Goal: Obtain resource: Download file/media

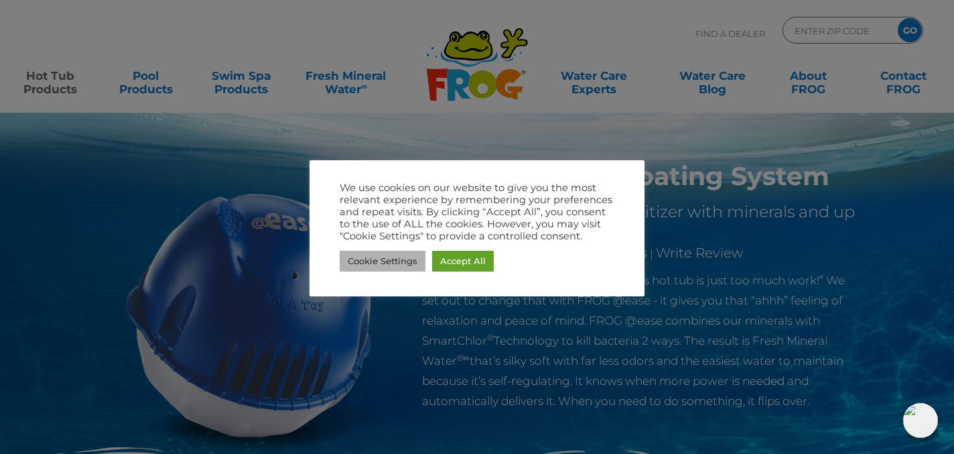
click at [393, 255] on link "Cookie Settings" at bounding box center [383, 261] width 86 height 21
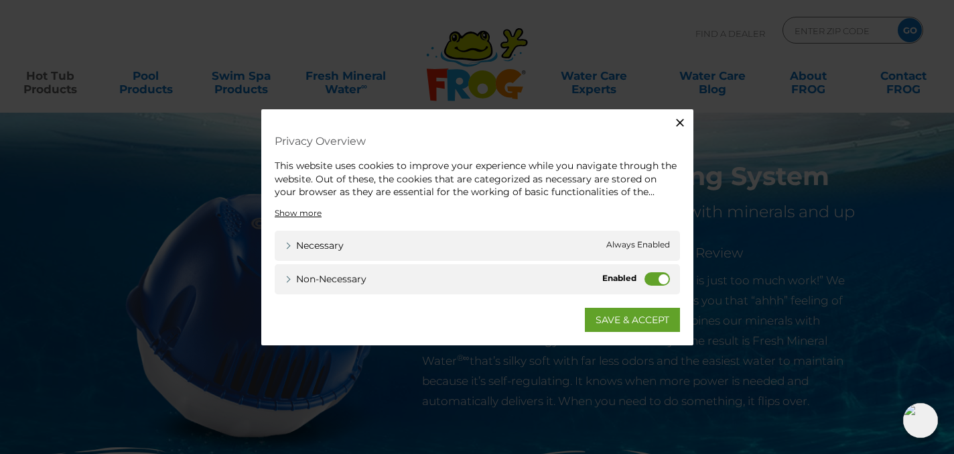
click at [650, 278] on label "Non-necessary" at bounding box center [656, 277] width 25 height 13
click at [0, 0] on input "Non-necessary" at bounding box center [0, 0] width 0 height 0
click at [624, 317] on link "SAVE & ACCEPT" at bounding box center [632, 319] width 95 height 24
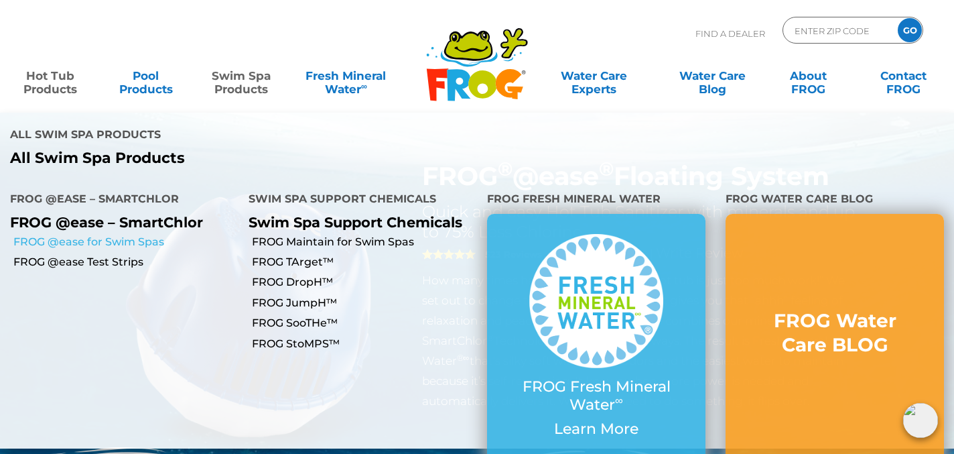
click at [110, 234] on link "FROG @ease for Swim Spas" at bounding box center [125, 241] width 225 height 15
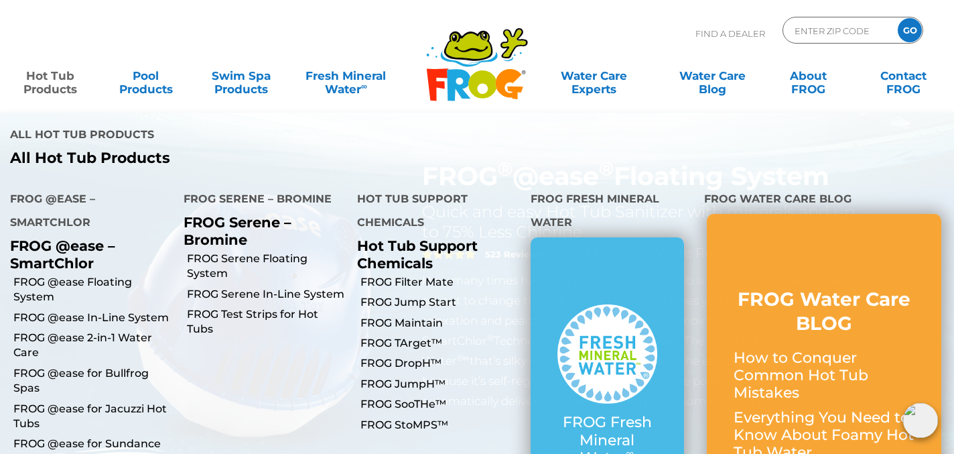
click at [49, 86] on link "Hot Tub Products" at bounding box center [50, 75] width 74 height 27
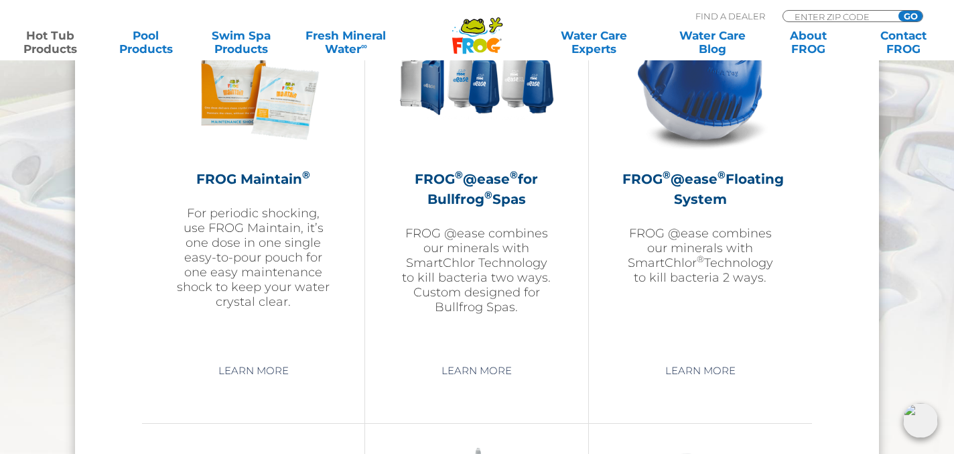
scroll to position [1591, 0]
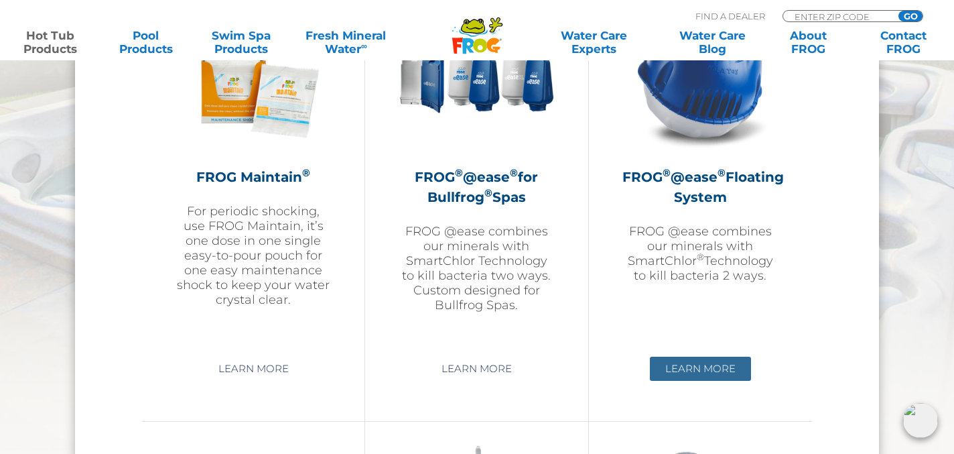
click at [716, 365] on link "Learn More" at bounding box center [700, 368] width 101 height 24
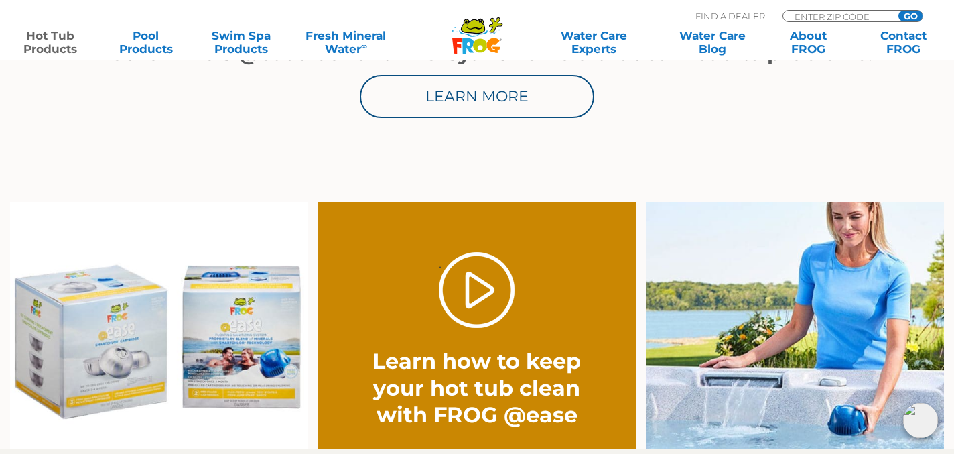
scroll to position [896, 0]
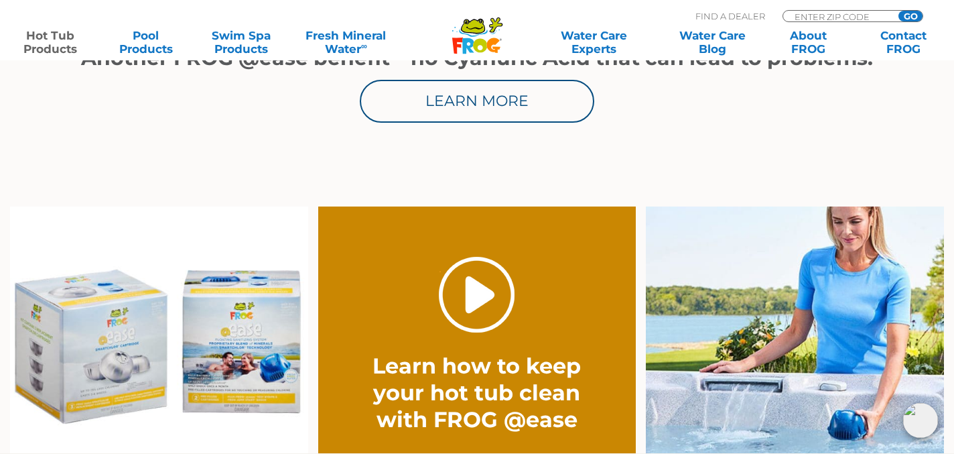
click at [482, 298] on link "." at bounding box center [477, 295] width 76 height 76
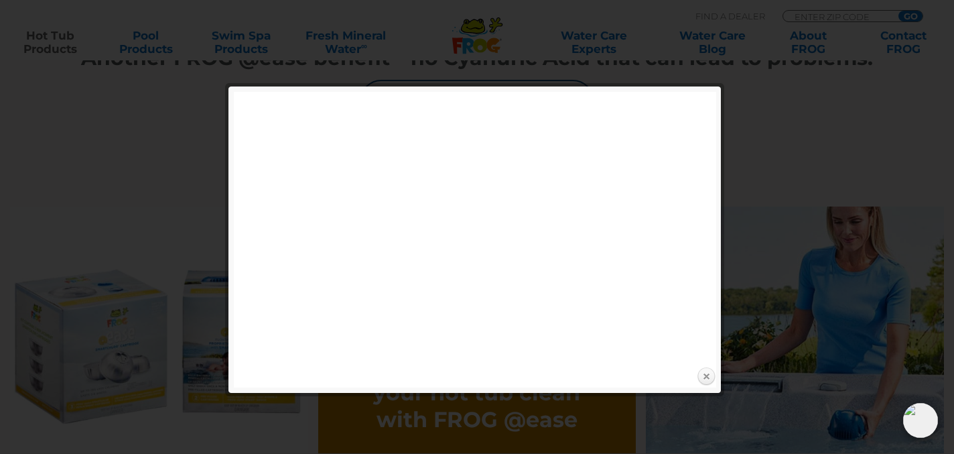
click at [707, 376] on link "Close" at bounding box center [706, 376] width 20 height 20
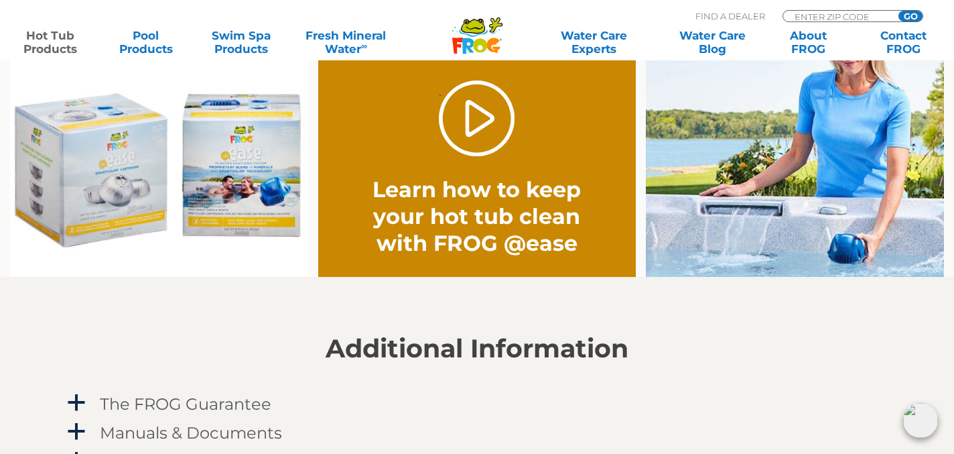
scroll to position [1069, 0]
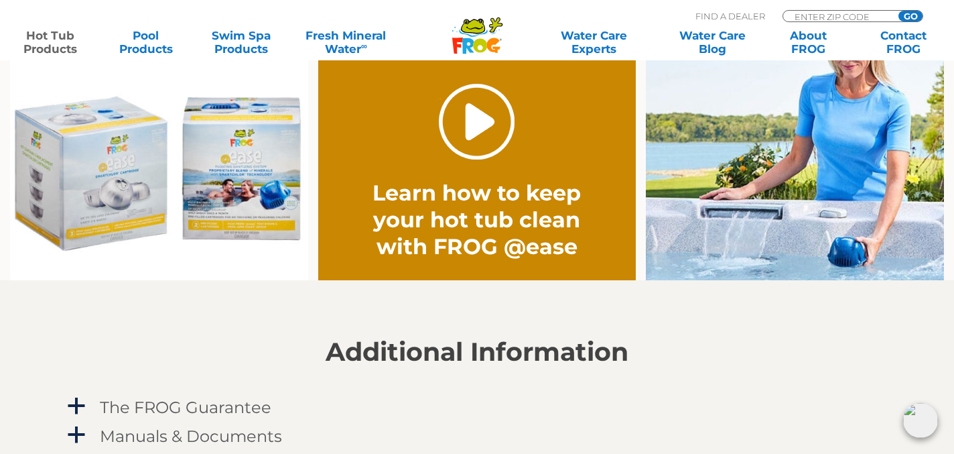
click at [479, 116] on link "." at bounding box center [477, 122] width 76 height 76
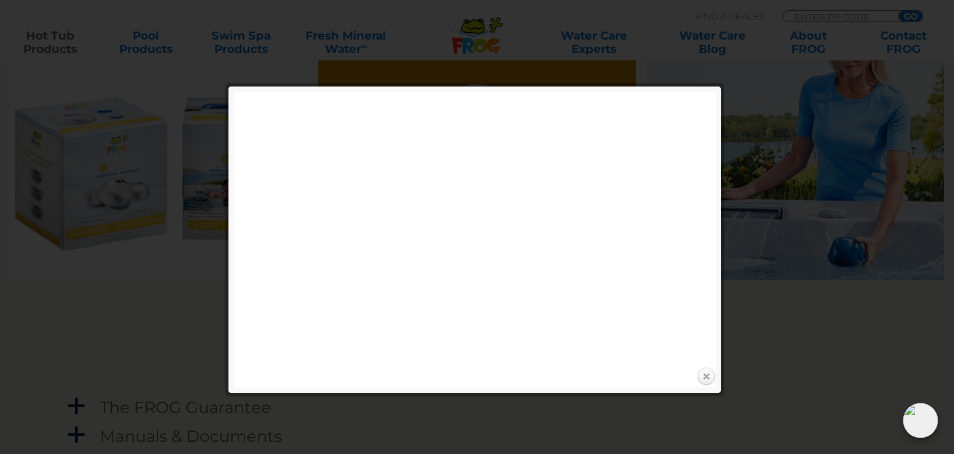
click at [708, 377] on link "Close" at bounding box center [706, 376] width 20 height 20
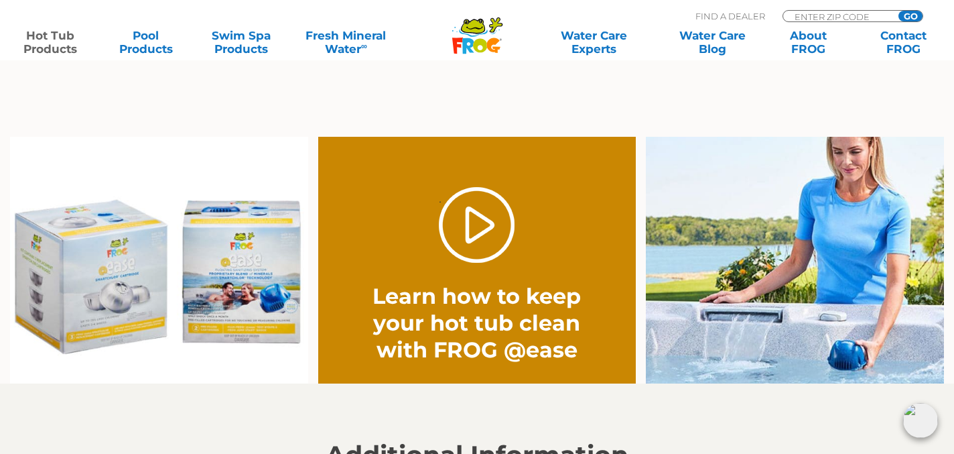
scroll to position [964, 0]
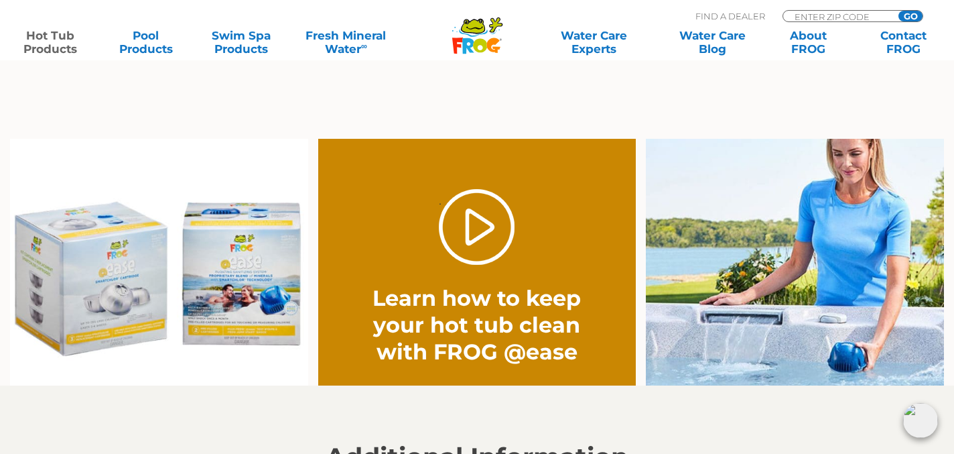
click at [249, 271] on img at bounding box center [159, 262] width 298 height 247
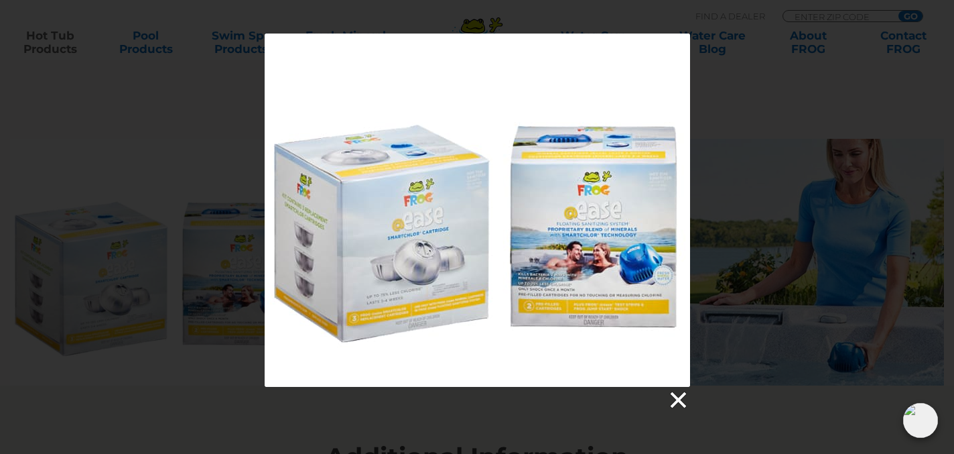
click at [679, 402] on link at bounding box center [677, 400] width 20 height 20
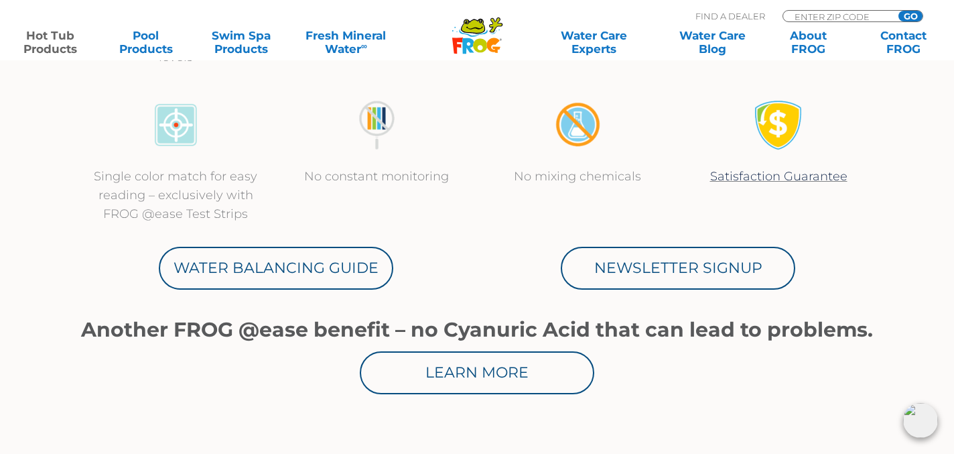
scroll to position [628, 0]
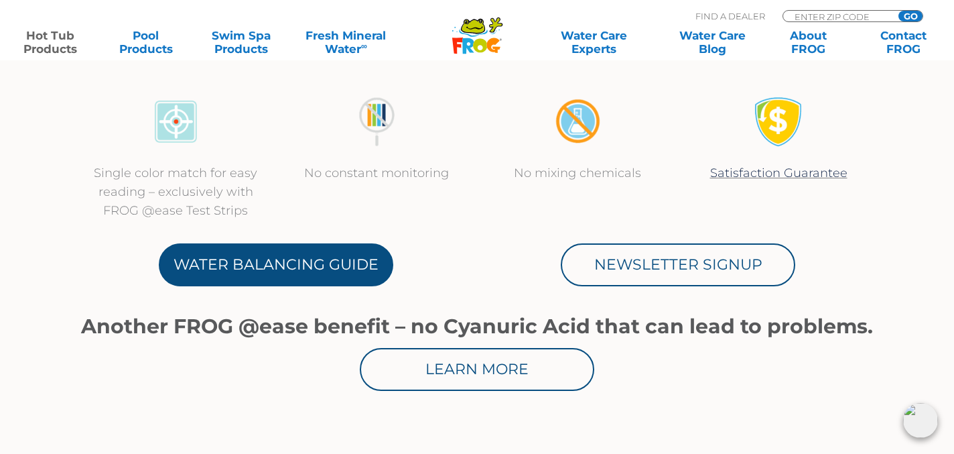
click at [273, 261] on link "Water Balancing Guide" at bounding box center [276, 264] width 234 height 43
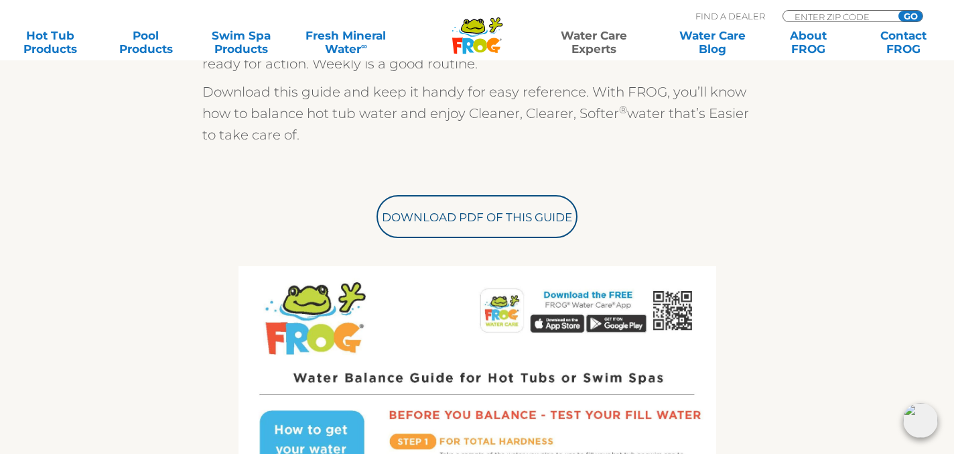
scroll to position [448, 0]
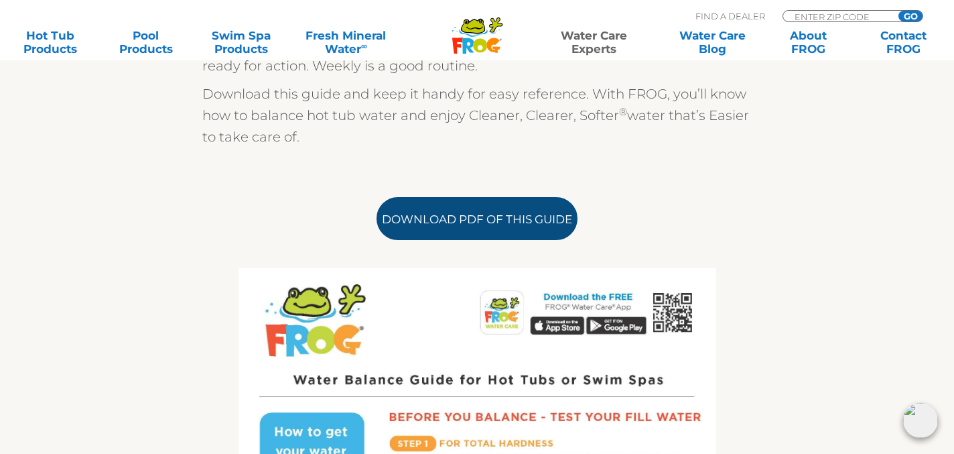
click at [486, 222] on link "Download PDF of this Guide" at bounding box center [476, 218] width 201 height 43
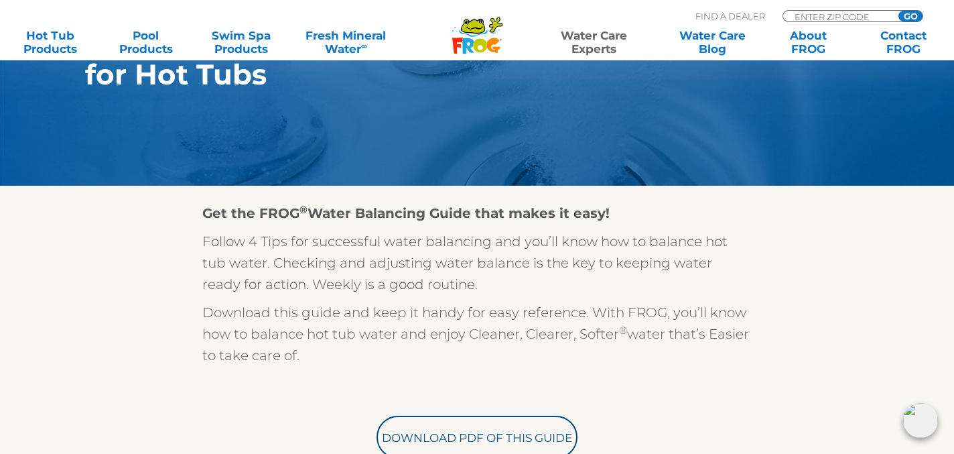
scroll to position [0, 0]
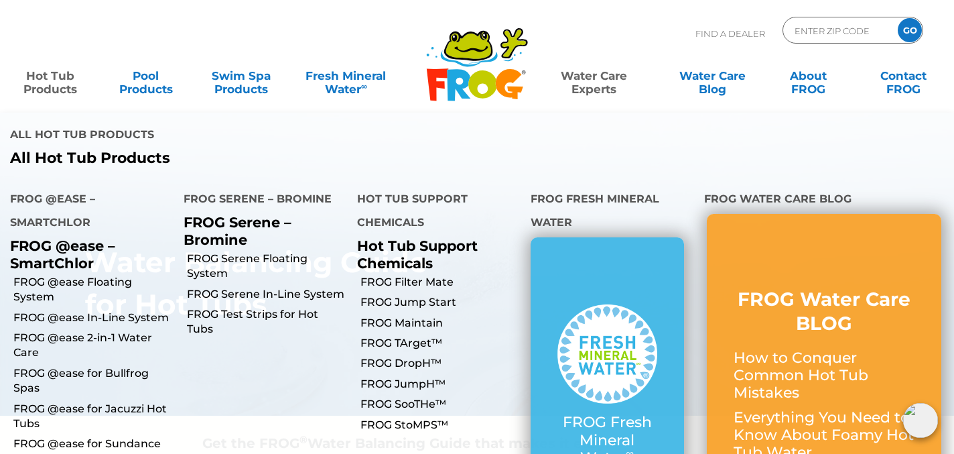
click at [51, 73] on link "Hot Tub Products" at bounding box center [50, 75] width 74 height 27
